Goal: Task Accomplishment & Management: Manage account settings

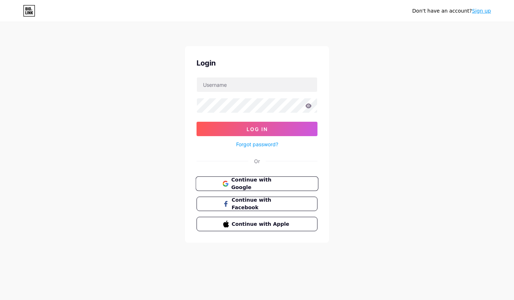
click at [259, 179] on span "Continue with Google" at bounding box center [261, 183] width 60 height 15
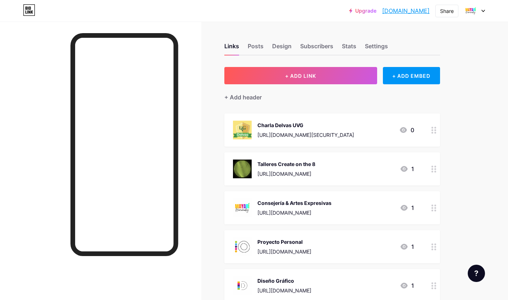
click at [436, 130] on circle at bounding box center [436, 130] width 2 height 2
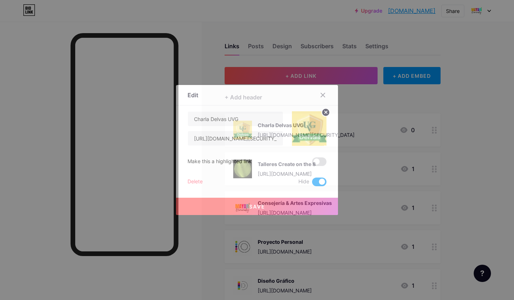
click at [322, 181] on span at bounding box center [319, 181] width 14 height 9
click at [312, 184] on input "checkbox" at bounding box center [312, 184] width 0 height 0
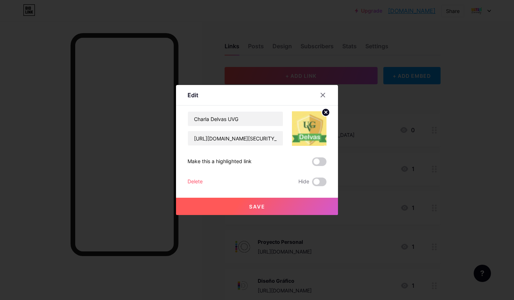
click at [275, 209] on button "Save" at bounding box center [257, 206] width 162 height 17
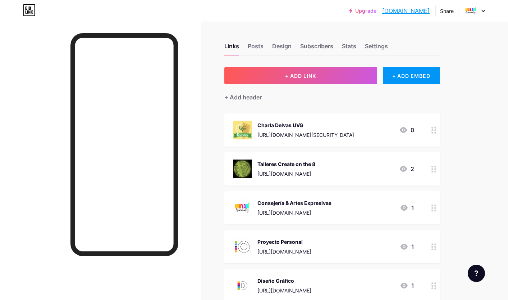
click at [434, 131] on icon at bounding box center [434, 130] width 5 height 7
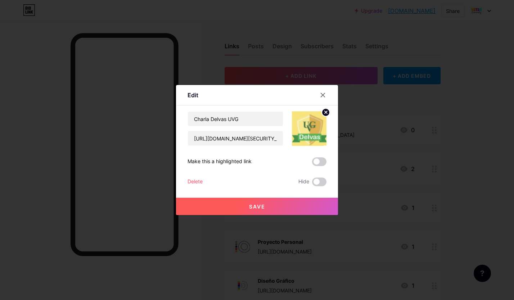
click at [202, 182] on div "Delete" at bounding box center [194, 181] width 15 height 9
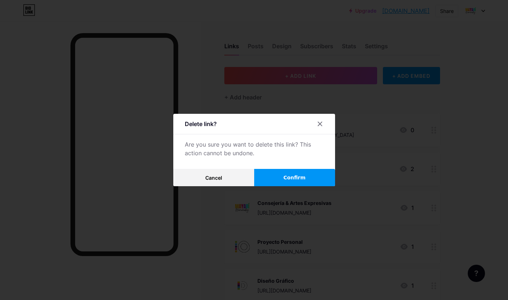
click at [283, 177] on button "Confirm" at bounding box center [294, 177] width 81 height 17
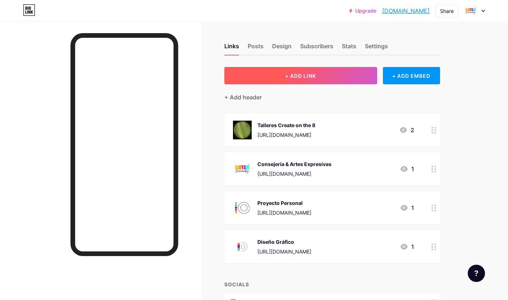
click at [341, 83] on button "+ ADD LINK" at bounding box center [301, 75] width 153 height 17
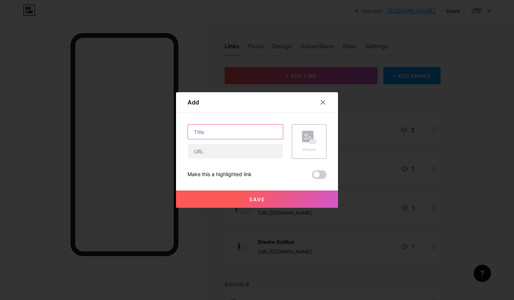
click at [252, 132] on input "text" at bounding box center [235, 132] width 95 height 14
type input "T"
type input "Un Respiro Positivo (Afirmaciones digitales)"
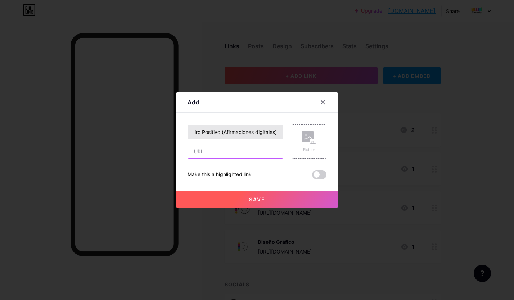
scroll to position [0, 0]
paste input "https://go.hotmart.com/W101889688V"
type input "https://go.hotmart.com/W101889688V"
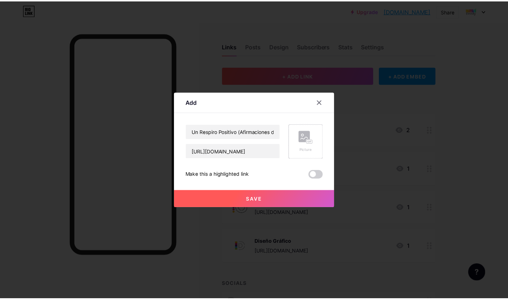
scroll to position [0, 0]
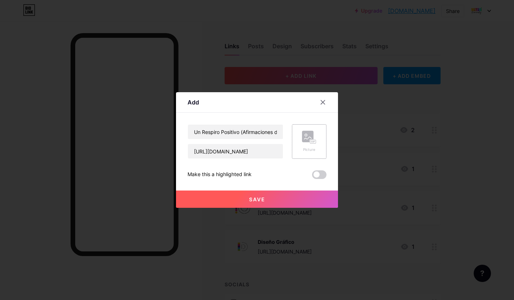
click at [310, 142] on rect at bounding box center [313, 142] width 6 height 4
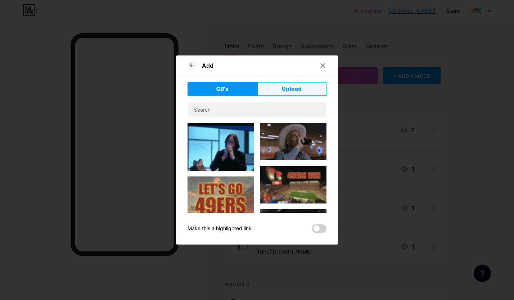
click at [273, 93] on button "Upload" at bounding box center [291, 89] width 69 height 14
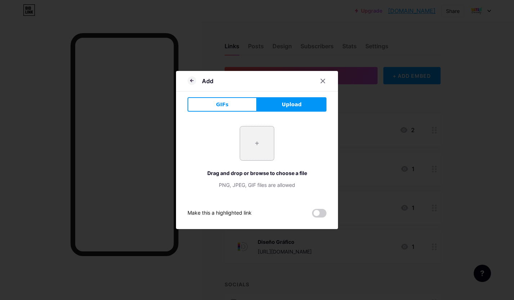
click at [254, 145] on input "file" at bounding box center [257, 143] width 34 height 34
type input "C:\fakepath\02_Posts_RC_1080x1350_2024-05.jpg"
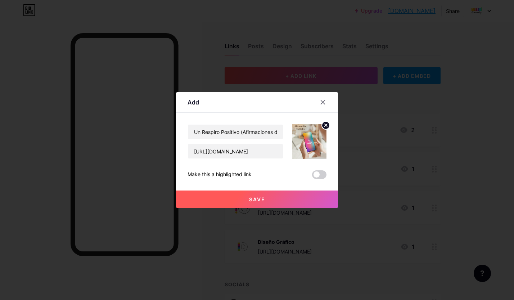
click at [263, 199] on span "Save" at bounding box center [257, 199] width 16 height 6
